Goal: Information Seeking & Learning: Learn about a topic

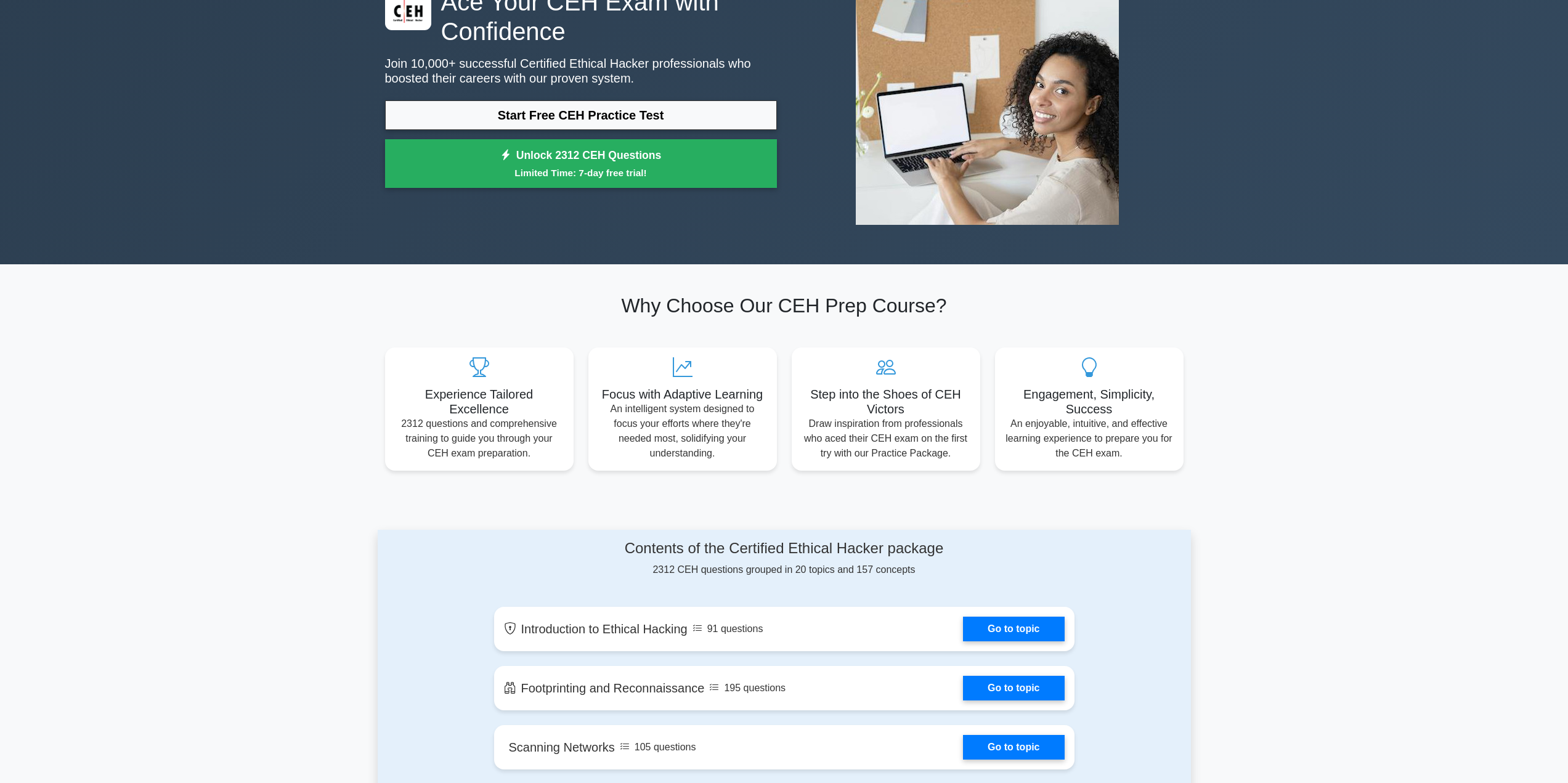
scroll to position [246, 0]
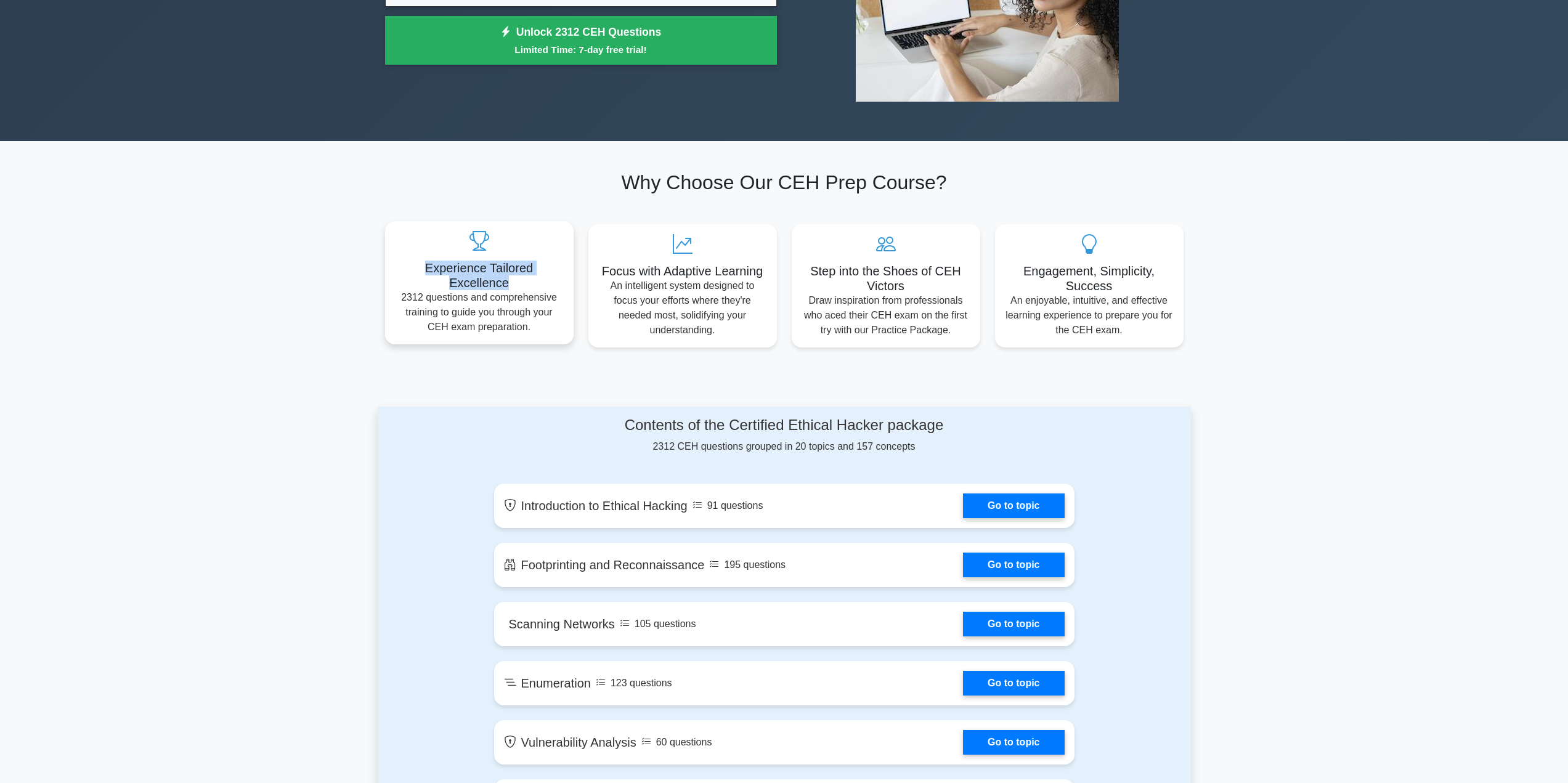
drag, startPoint x: 555, startPoint y: 274, endPoint x: 388, endPoint y: 266, distance: 167.2
click at [388, 266] on div "Experience Tailored Excellence 2312 questions and comprehensive training to gui…" at bounding box center [480, 282] width 189 height 123
copy h5 "Experience Tailored Excellence"
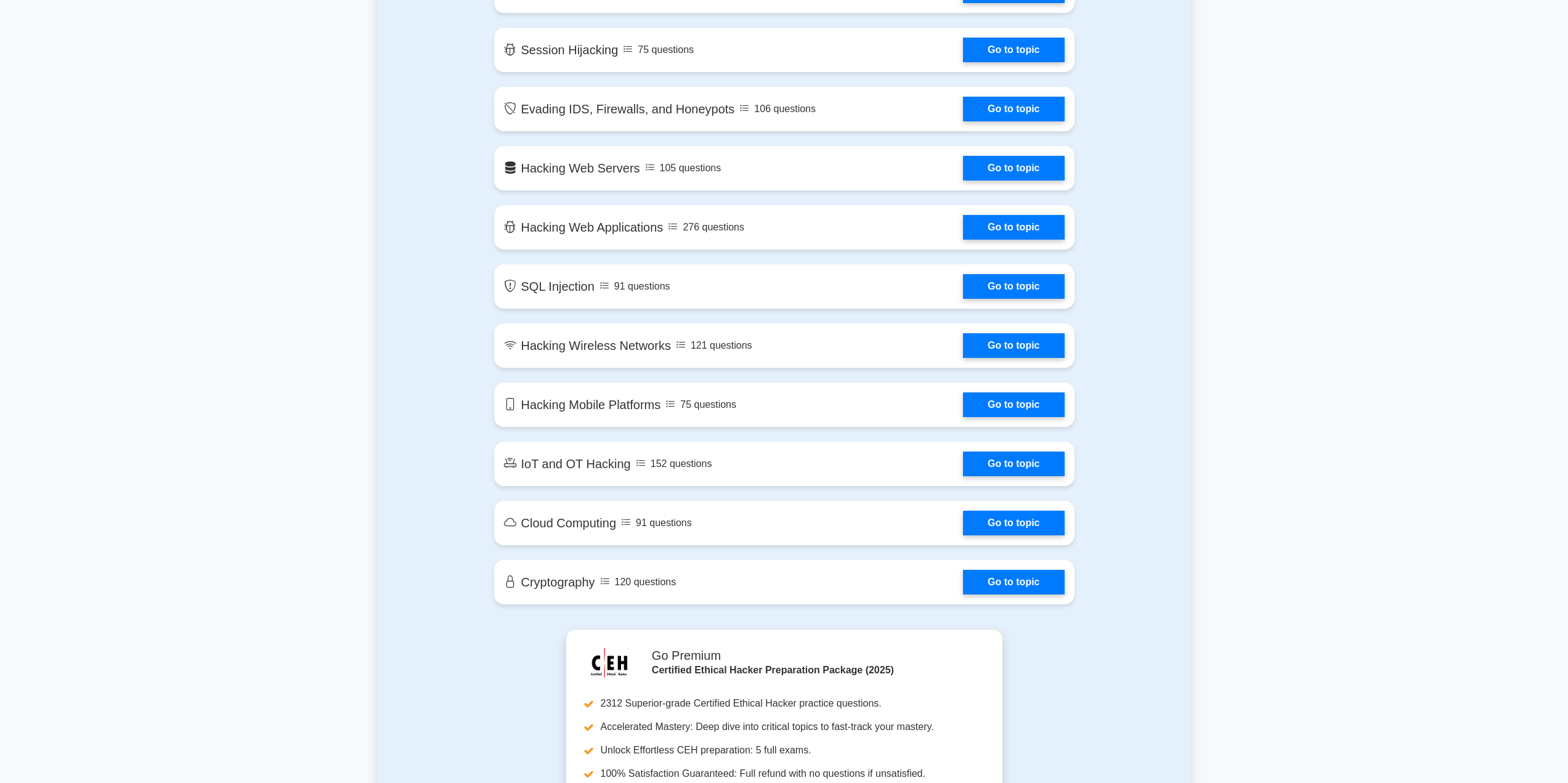
scroll to position [1786, 0]
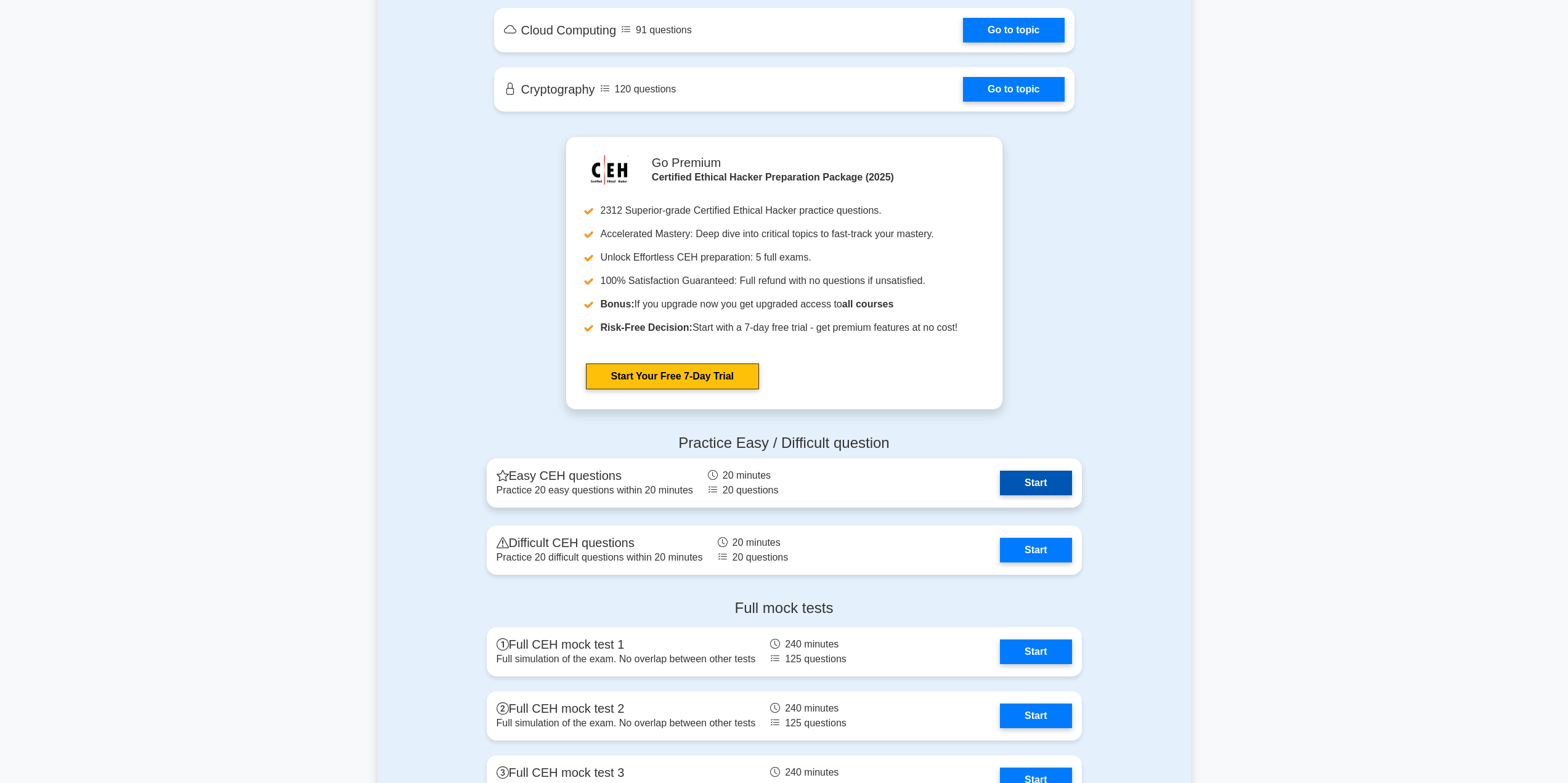
click at [1020, 477] on link "Start" at bounding box center [1036, 483] width 72 height 25
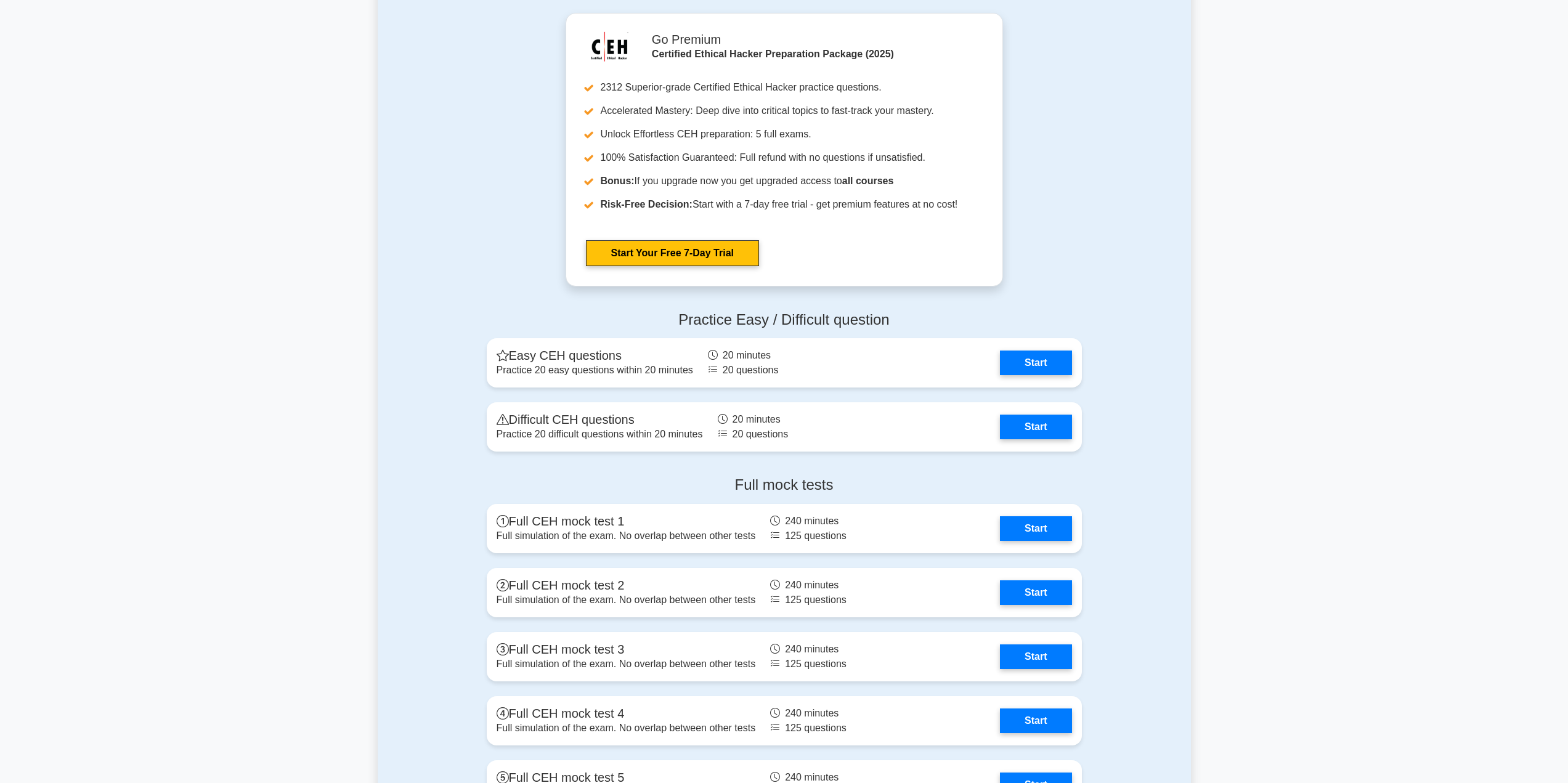
scroll to position [2033, 0]
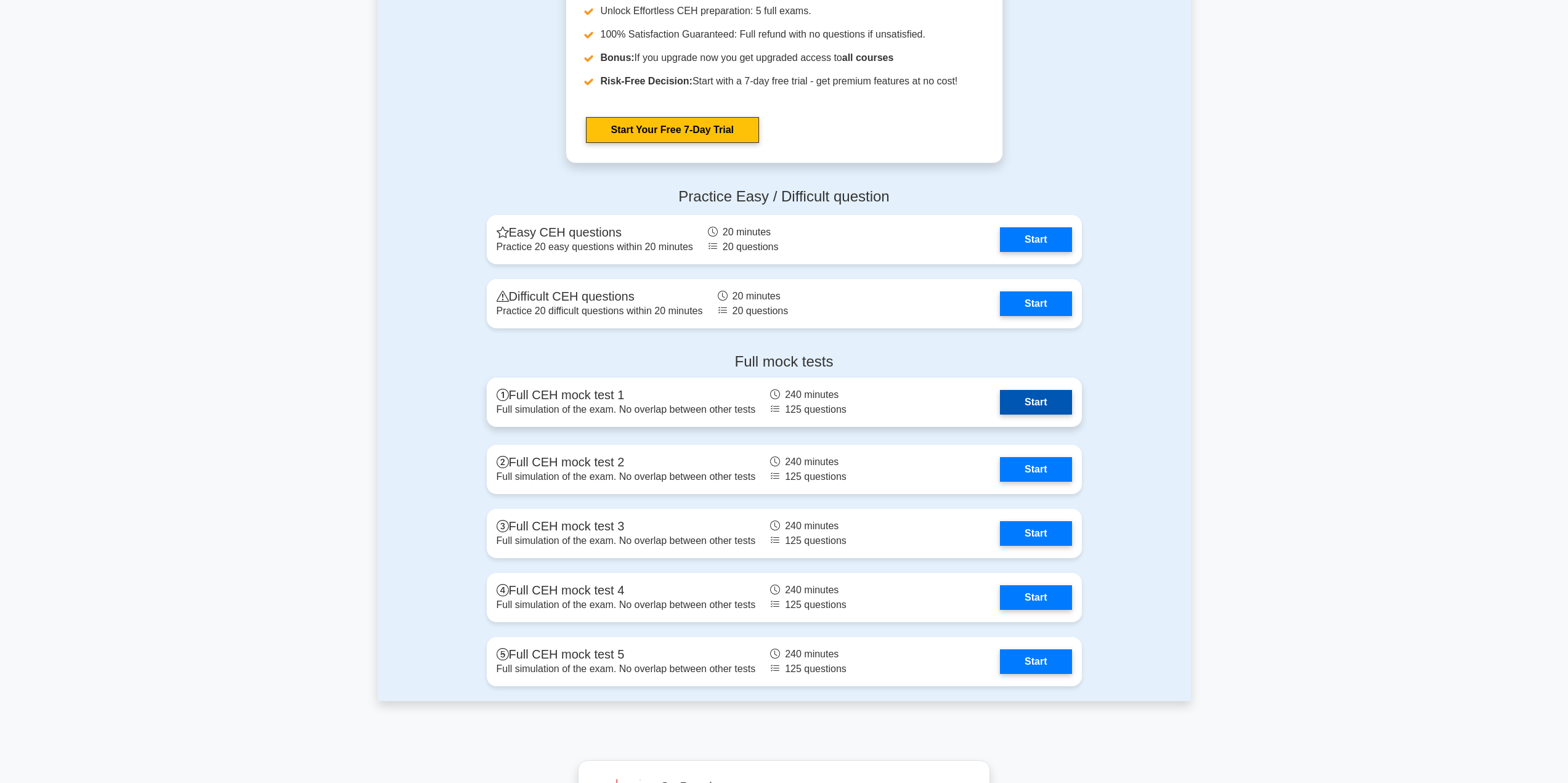
click at [1041, 403] on link "Start" at bounding box center [1036, 403] width 72 height 25
drag, startPoint x: 577, startPoint y: 105, endPoint x: 571, endPoint y: 105, distance: 6.0
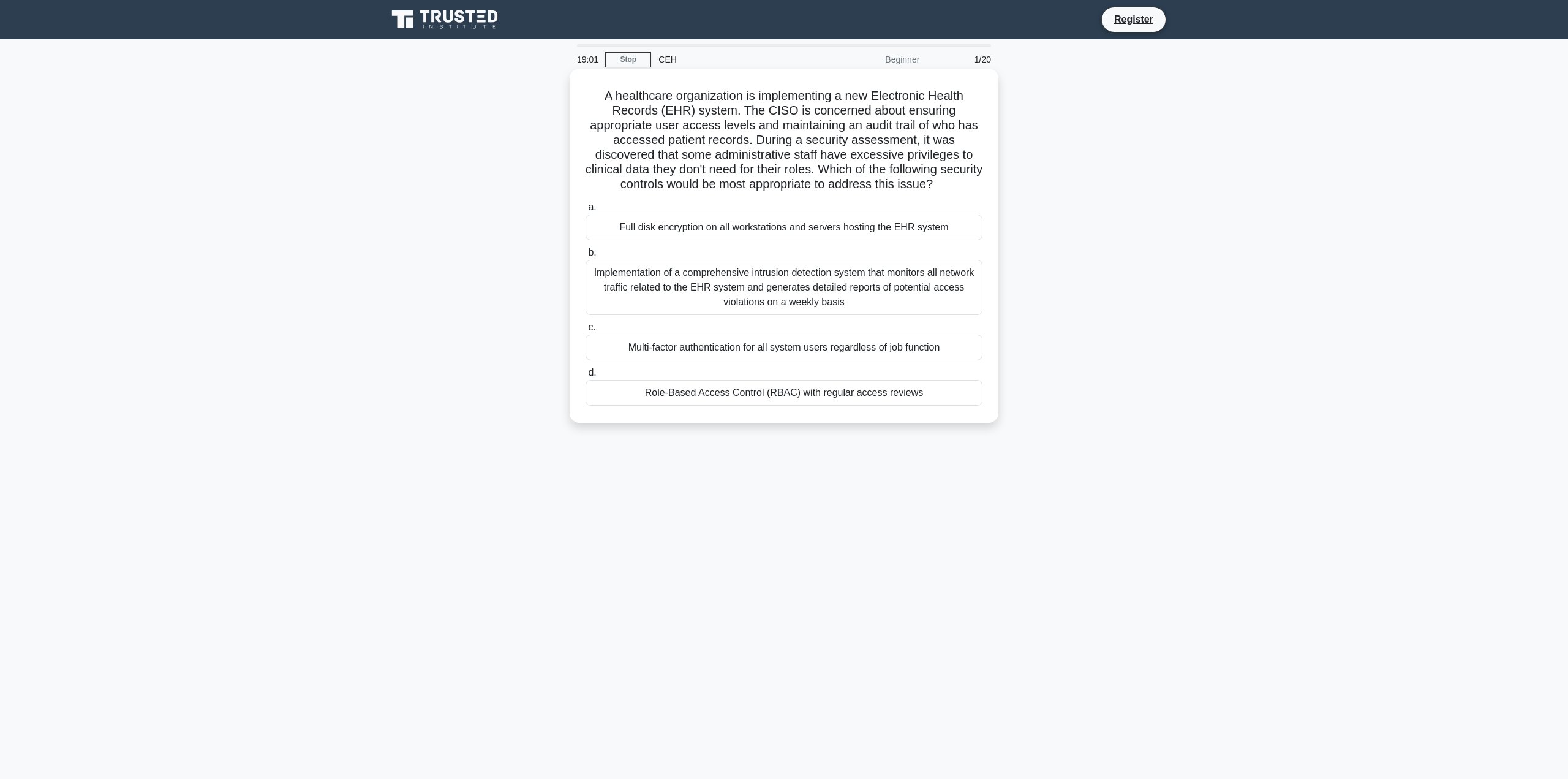
click at [873, 392] on div "Role-Based Access Control (RBAC) with regular access reviews" at bounding box center [784, 393] width 397 height 26
click at [585, 377] on input "d. Role-Based Access Control (RBAC) with regular access reviews" at bounding box center [585, 373] width 0 height 8
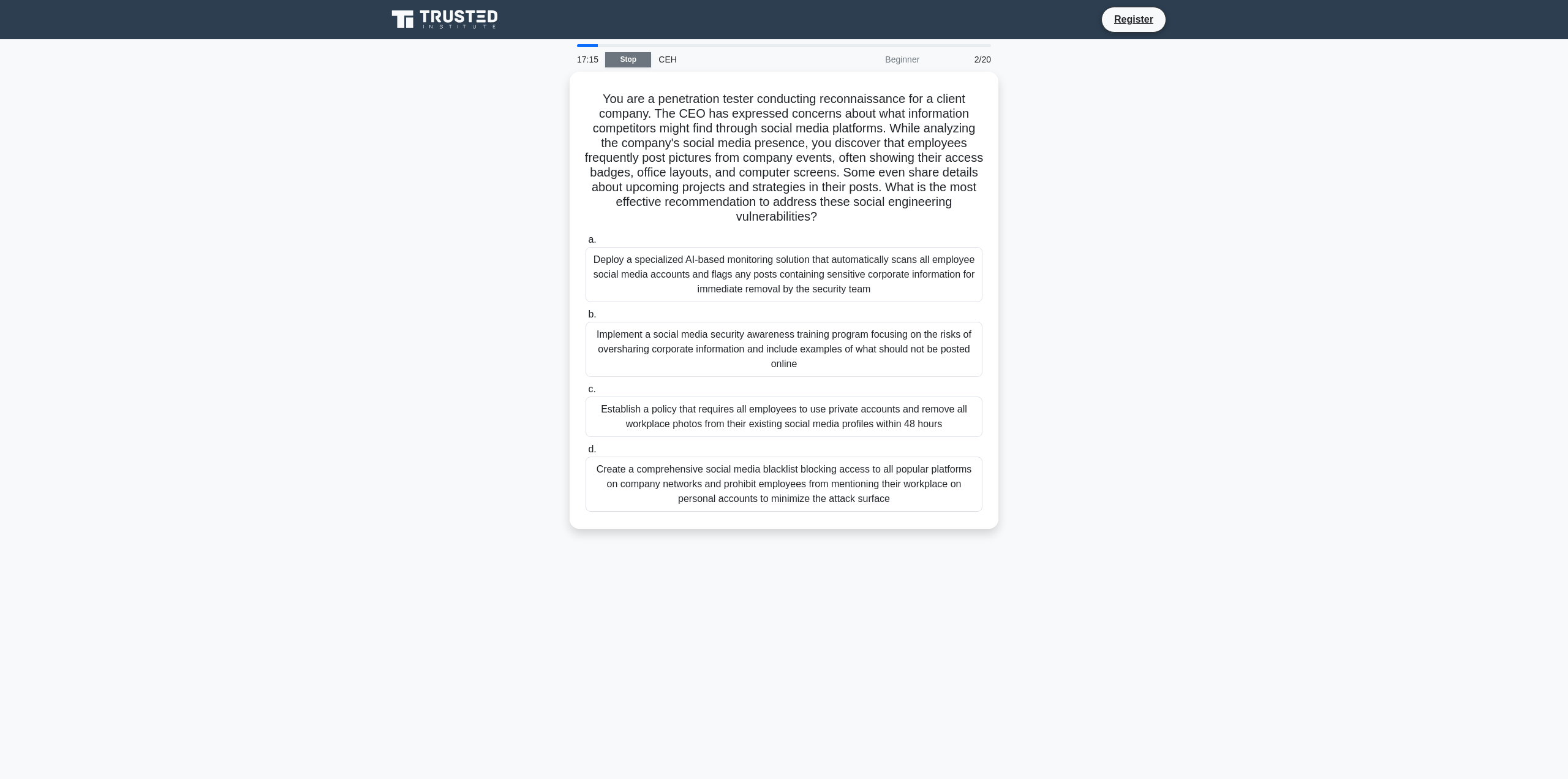
click at [630, 58] on link "Stop" at bounding box center [628, 60] width 46 height 16
